Goal: Information Seeking & Learning: Compare options

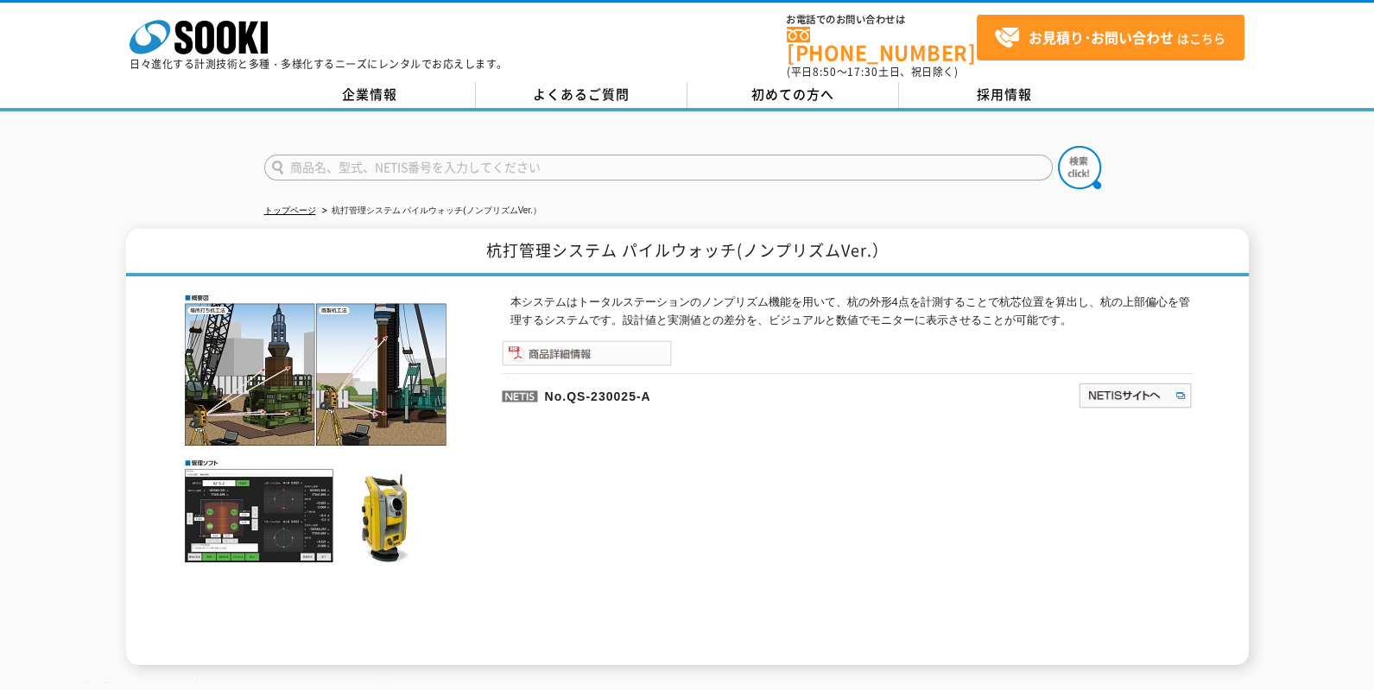
click at [548, 345] on img at bounding box center [587, 353] width 170 height 26
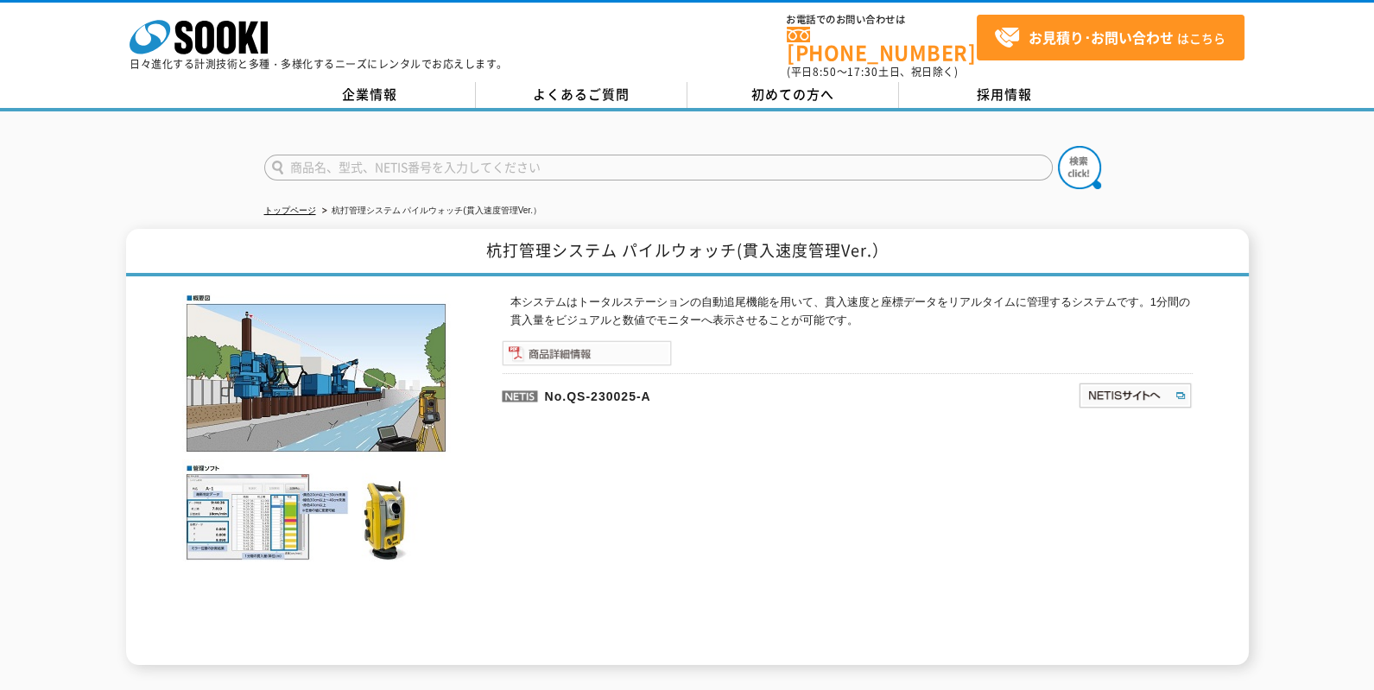
click at [556, 347] on img at bounding box center [587, 353] width 170 height 26
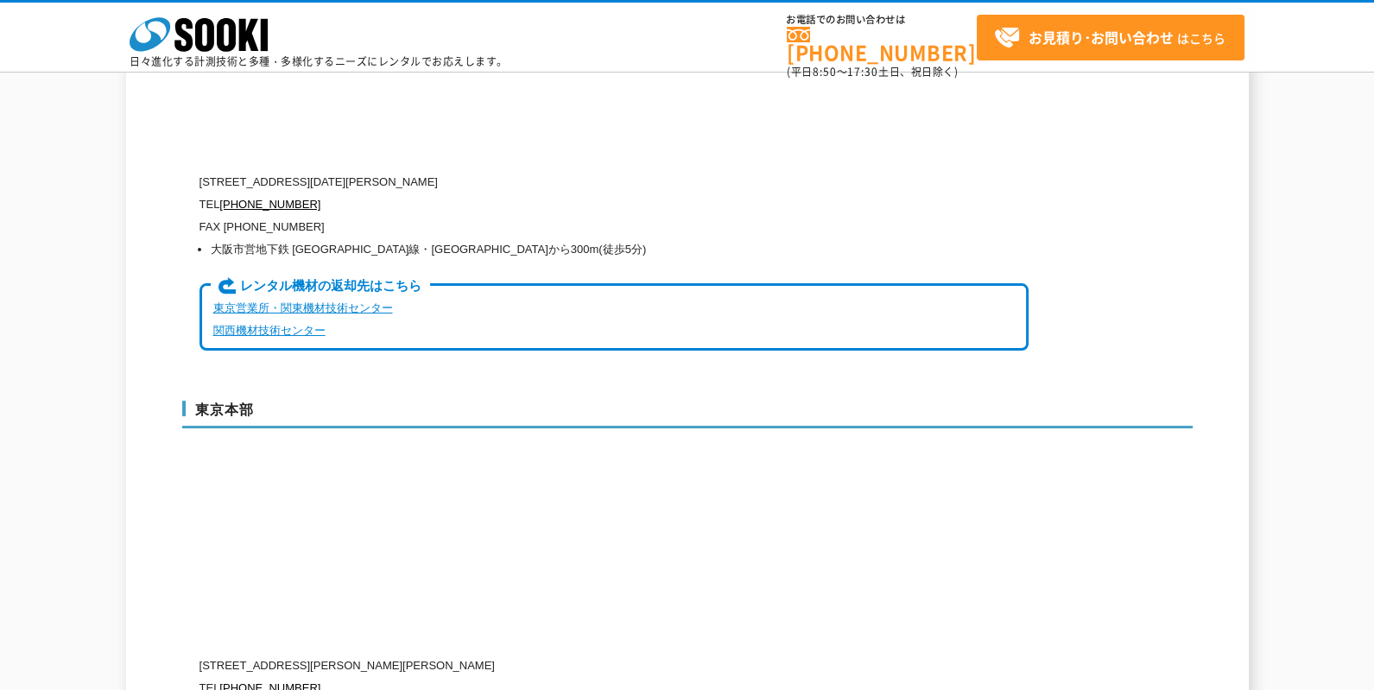
scroll to position [4319, 0]
